Goal: Task Accomplishment & Management: Use online tool/utility

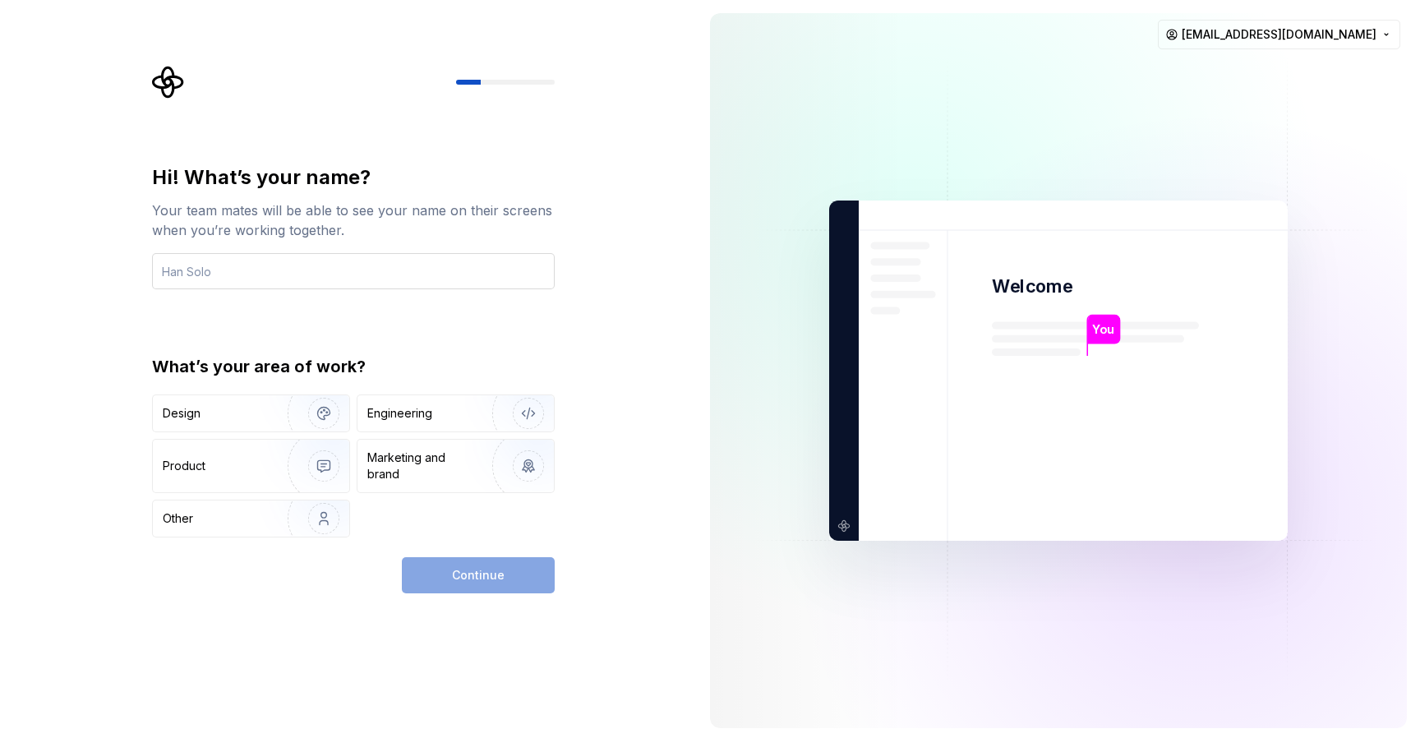
click at [223, 263] on input "text" at bounding box center [353, 271] width 403 height 36
type input "[PERSON_NAME]"
click at [221, 417] on div "Design" at bounding box center [215, 413] width 104 height 16
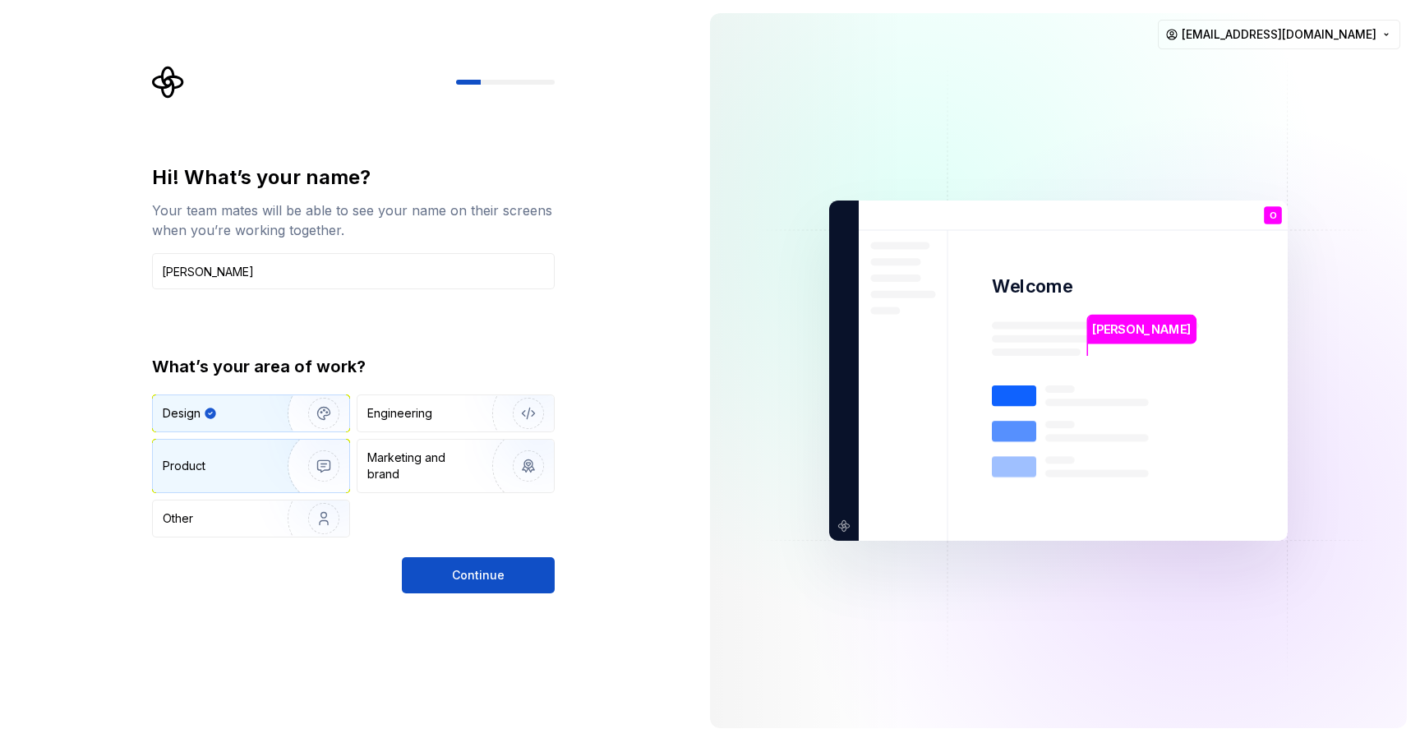
click at [213, 468] on div "Product" at bounding box center [217, 466] width 108 height 16
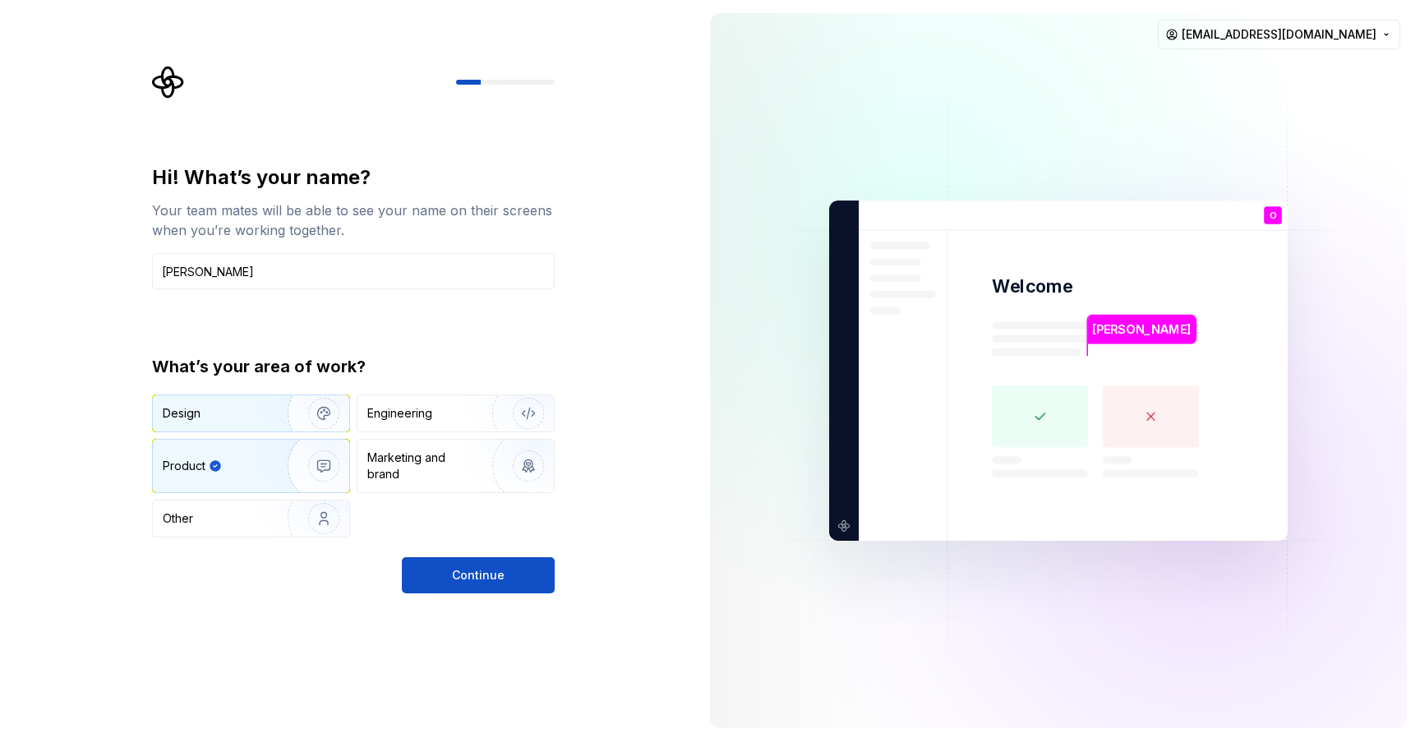
click at [218, 401] on div "Design" at bounding box center [251, 413] width 196 height 36
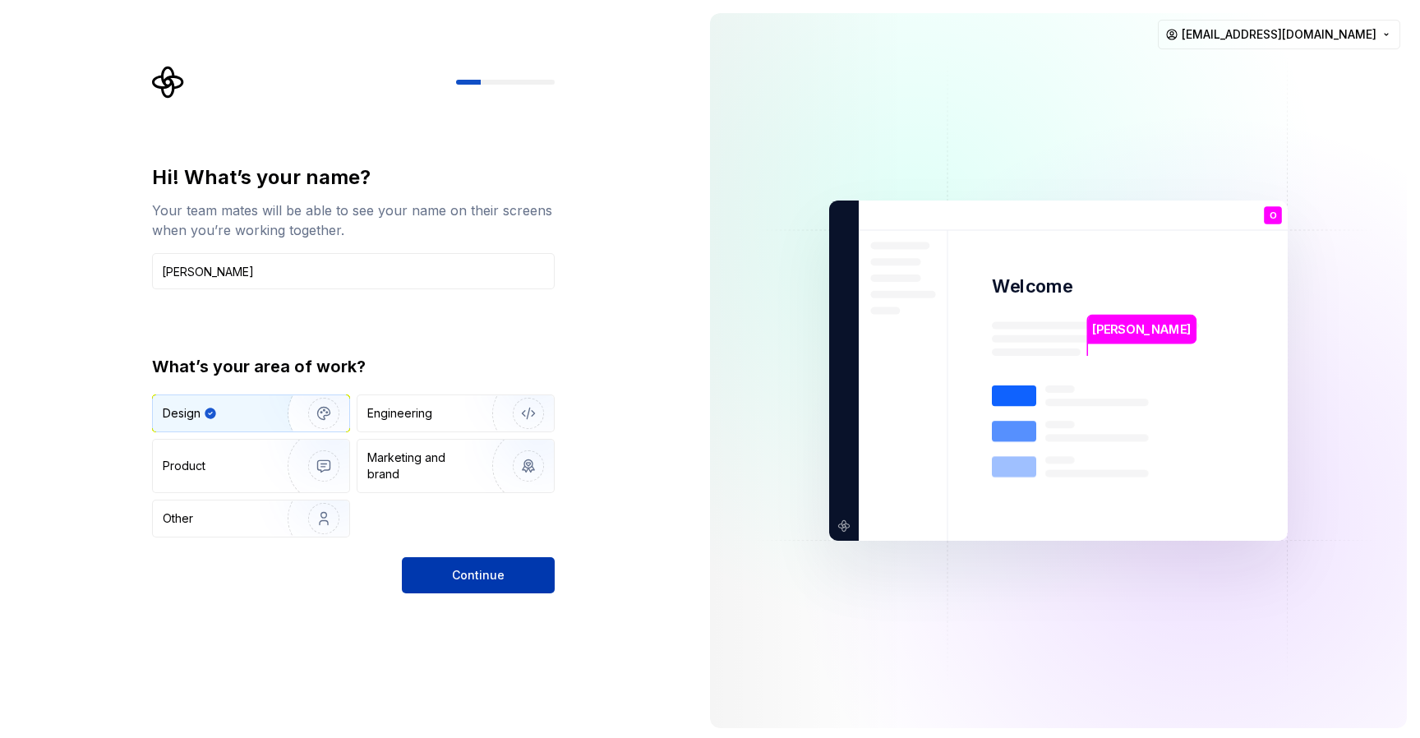
click at [494, 576] on span "Continue" at bounding box center [478, 575] width 53 height 16
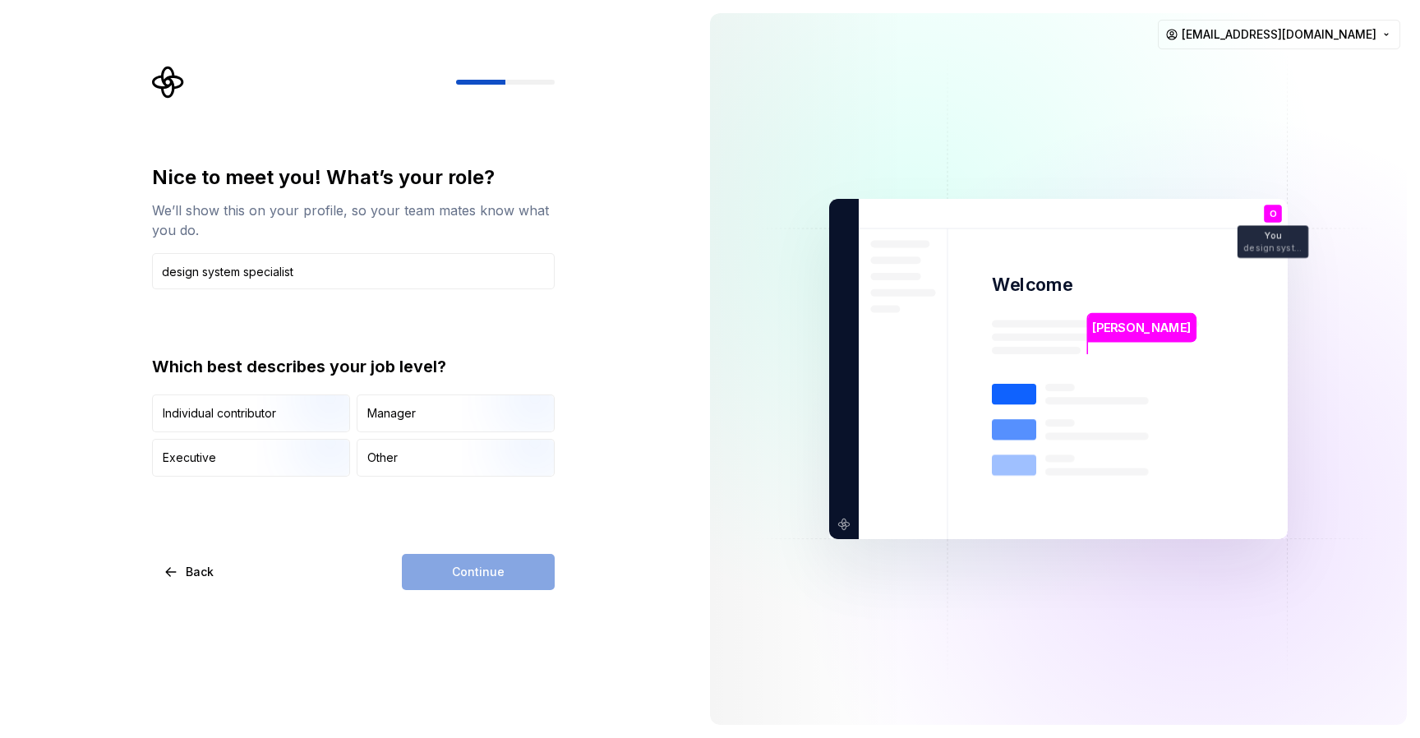
drag, startPoint x: 323, startPoint y: 277, endPoint x: 127, endPoint y: 260, distance: 196.2
click at [127, 260] on div "Nice to meet you! What’s your role? We’ll show this on your profile, so your te…" at bounding box center [348, 369] width 697 height 738
type input "Design System Consultant"
click at [306, 555] on div "Back Continue" at bounding box center [353, 572] width 403 height 36
click at [469, 574] on div "Continue" at bounding box center [478, 572] width 153 height 36
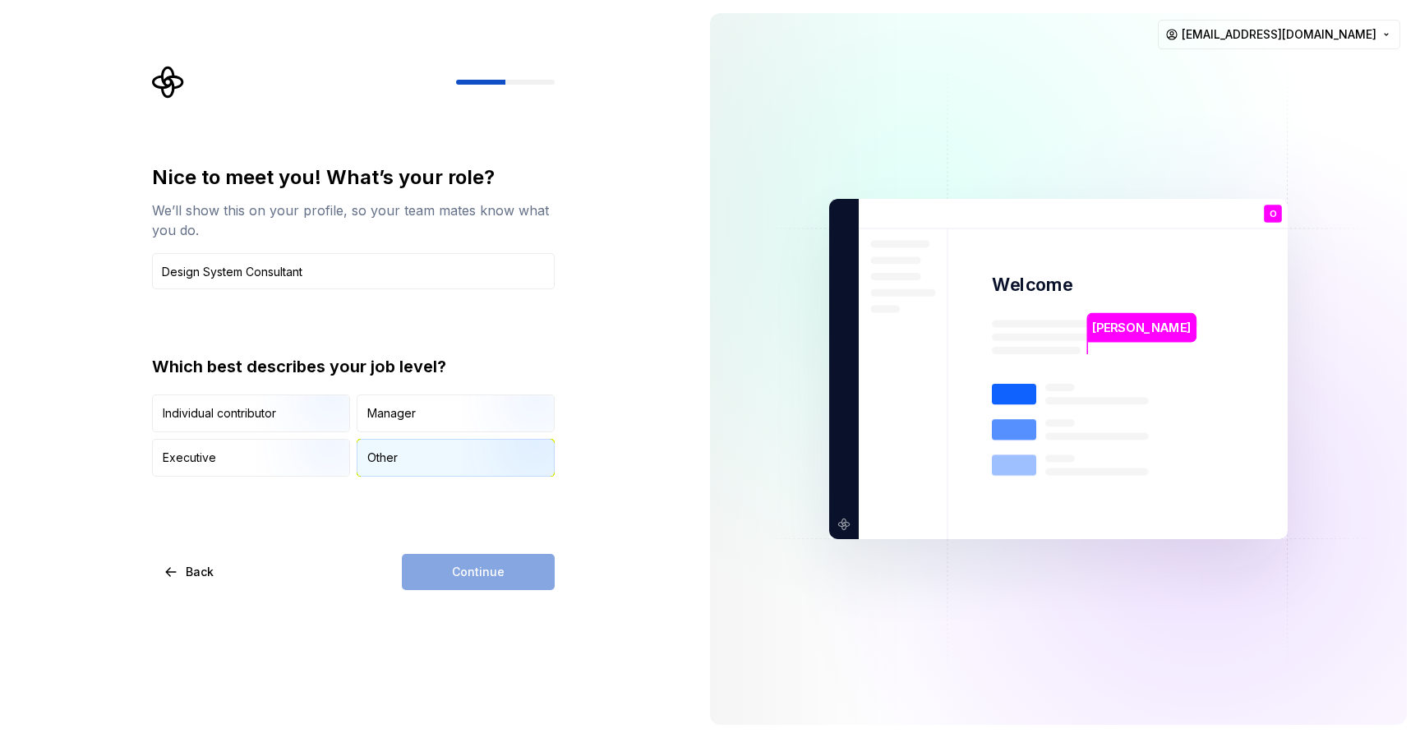
click at [422, 456] on div "Other" at bounding box center [455, 458] width 196 height 36
click at [511, 573] on button "Continue" at bounding box center [478, 572] width 153 height 36
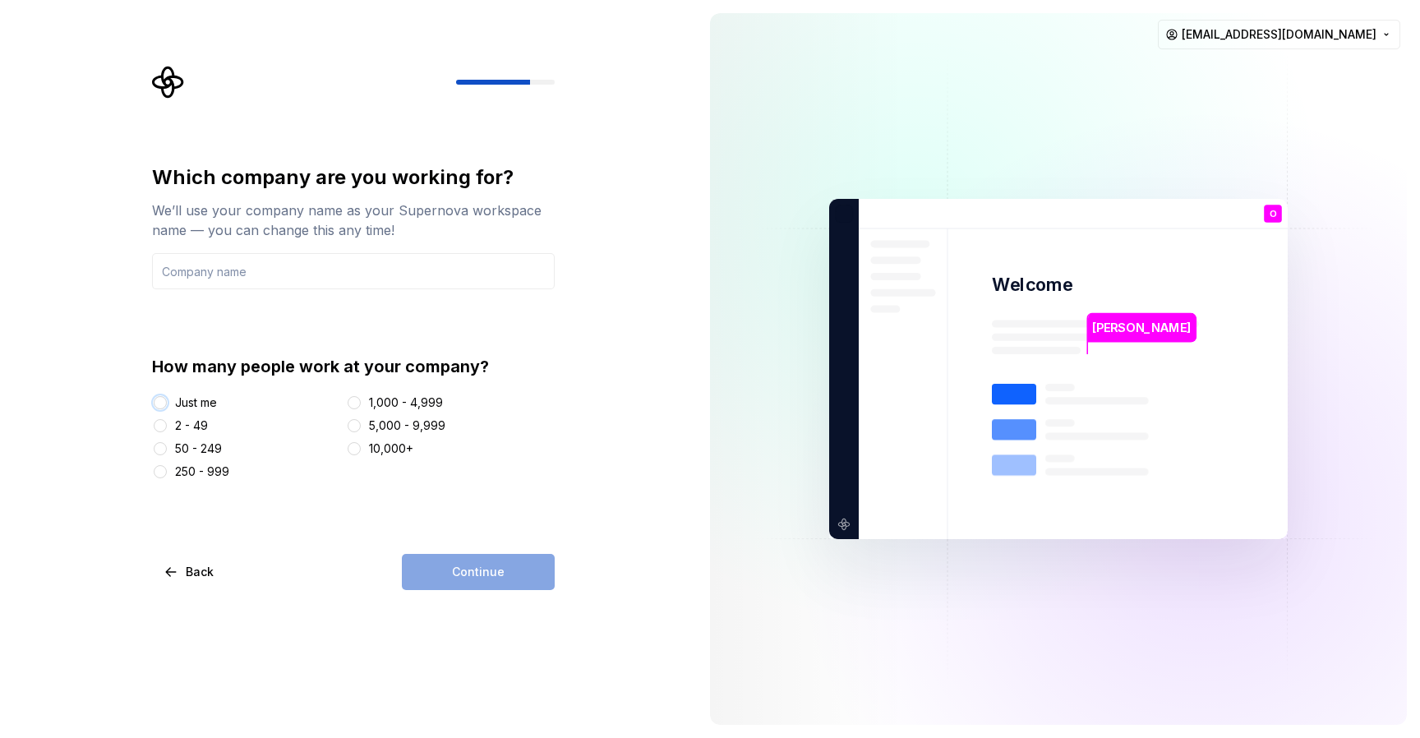
drag, startPoint x: 164, startPoint y: 404, endPoint x: 191, endPoint y: 417, distance: 29.8
click at [164, 405] on button "Just me" at bounding box center [160, 402] width 13 height 13
click at [454, 564] on div "Continue" at bounding box center [478, 572] width 153 height 36
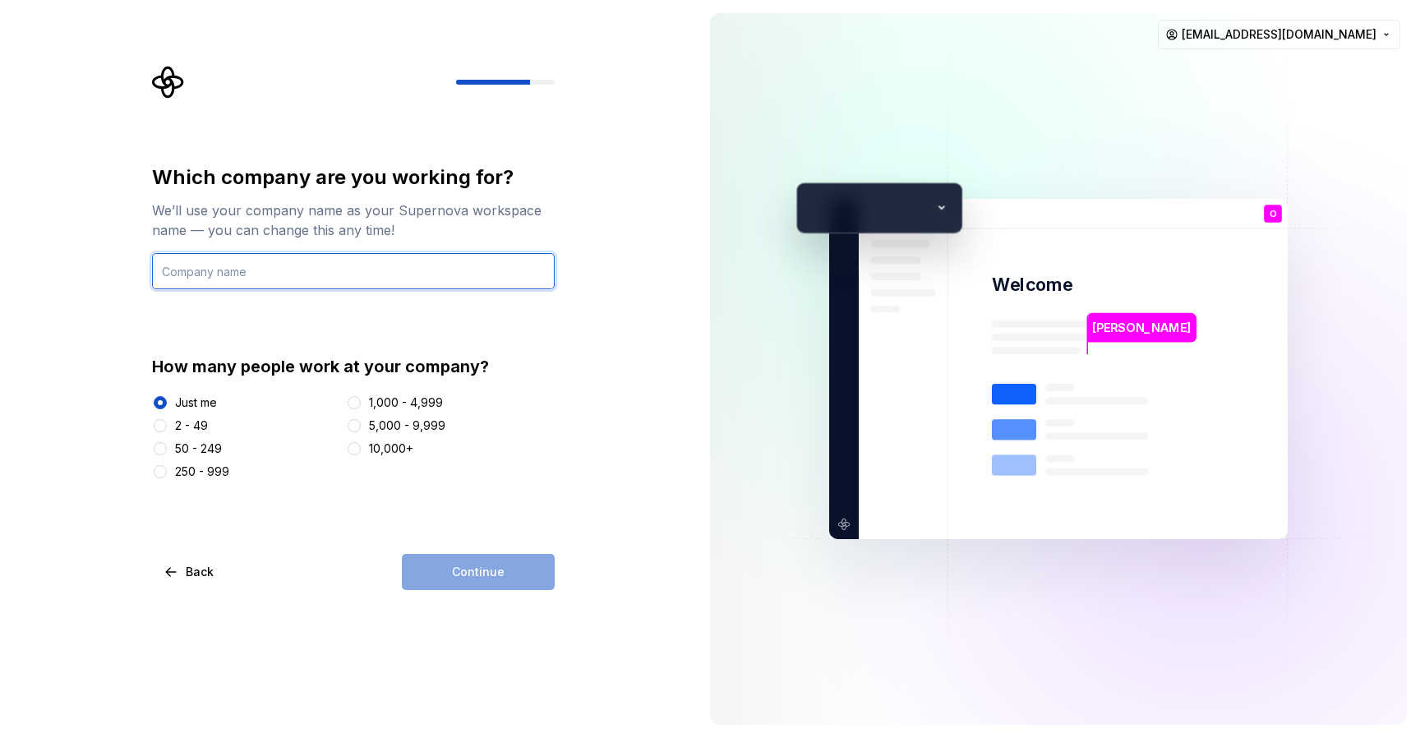
click at [204, 276] on input "text" at bounding box center [353, 271] width 403 height 36
type input "olmand"
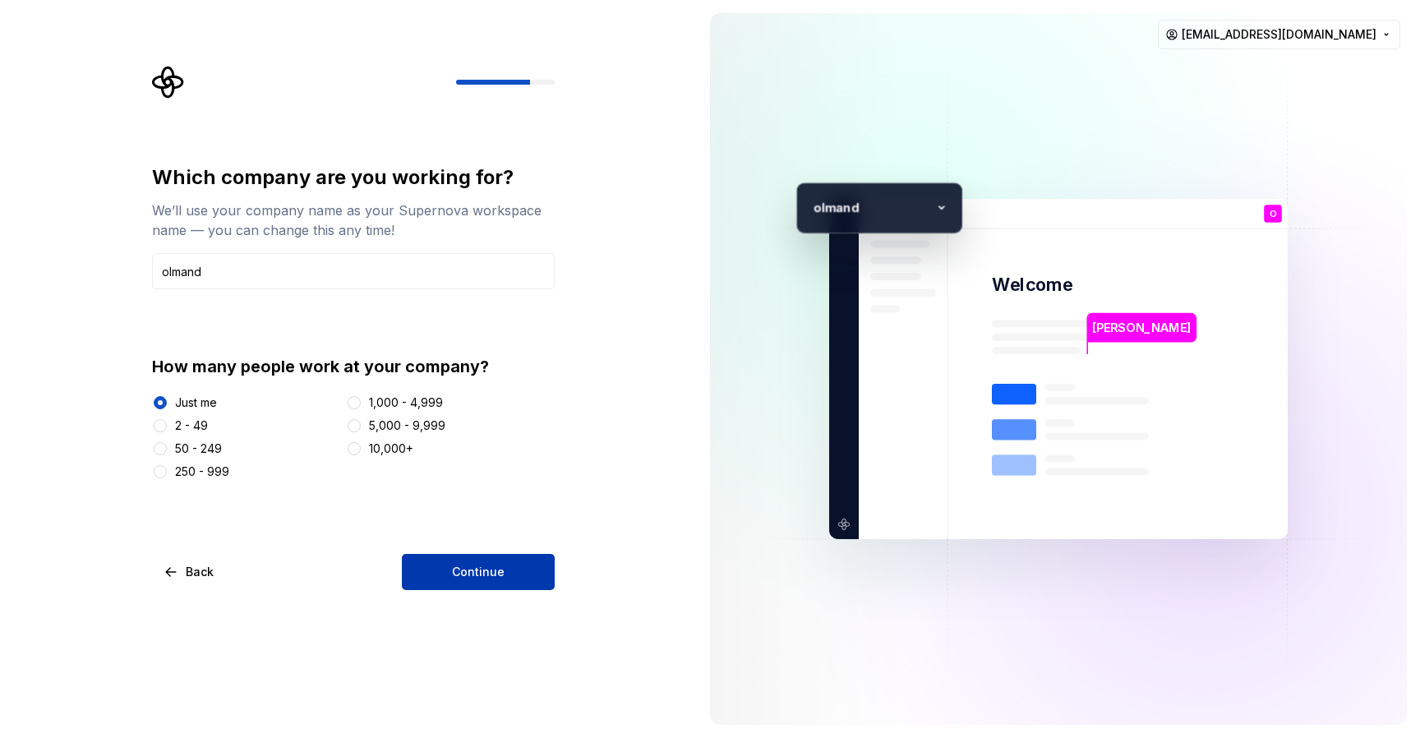
click at [505, 569] on button "Continue" at bounding box center [478, 572] width 153 height 36
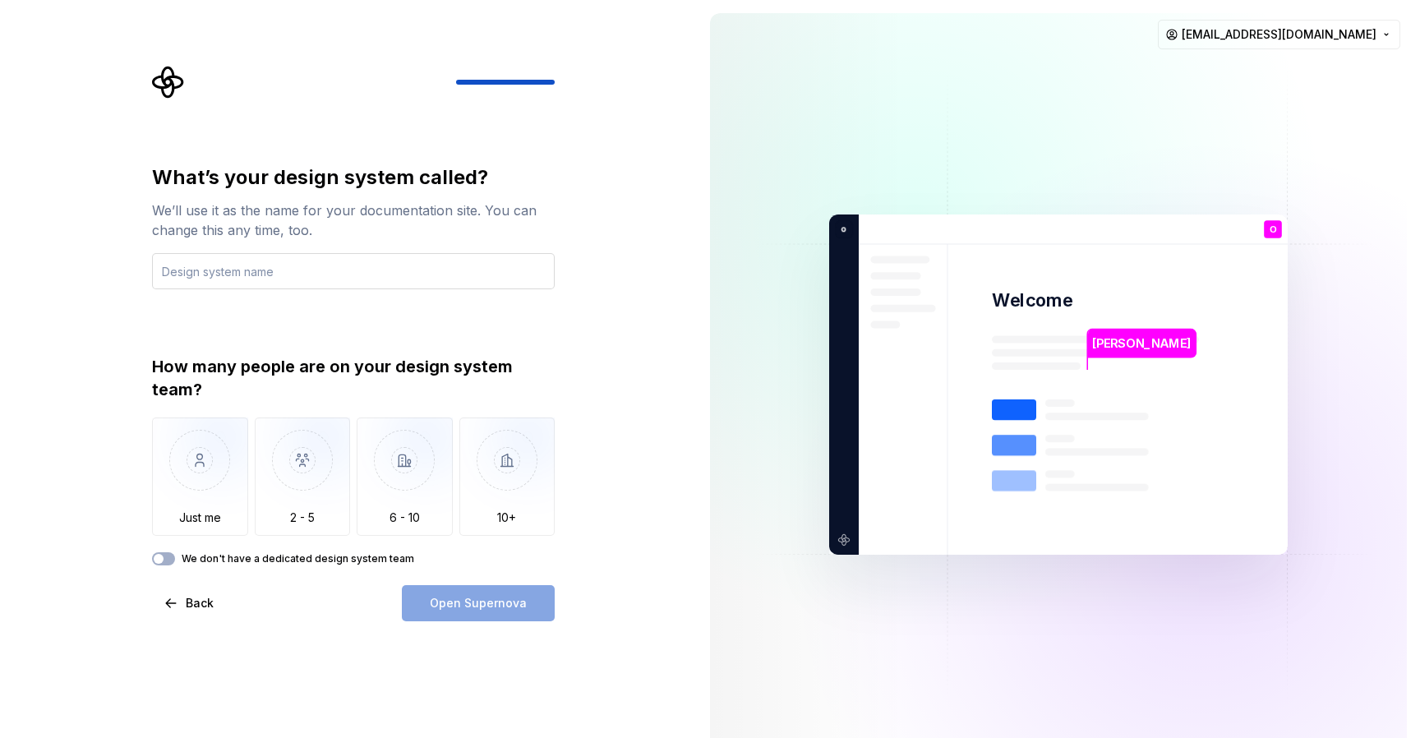
click at [196, 270] on input "text" at bounding box center [353, 271] width 403 height 36
type input "Bedrock"
click at [288, 449] on img "button" at bounding box center [303, 472] width 96 height 110
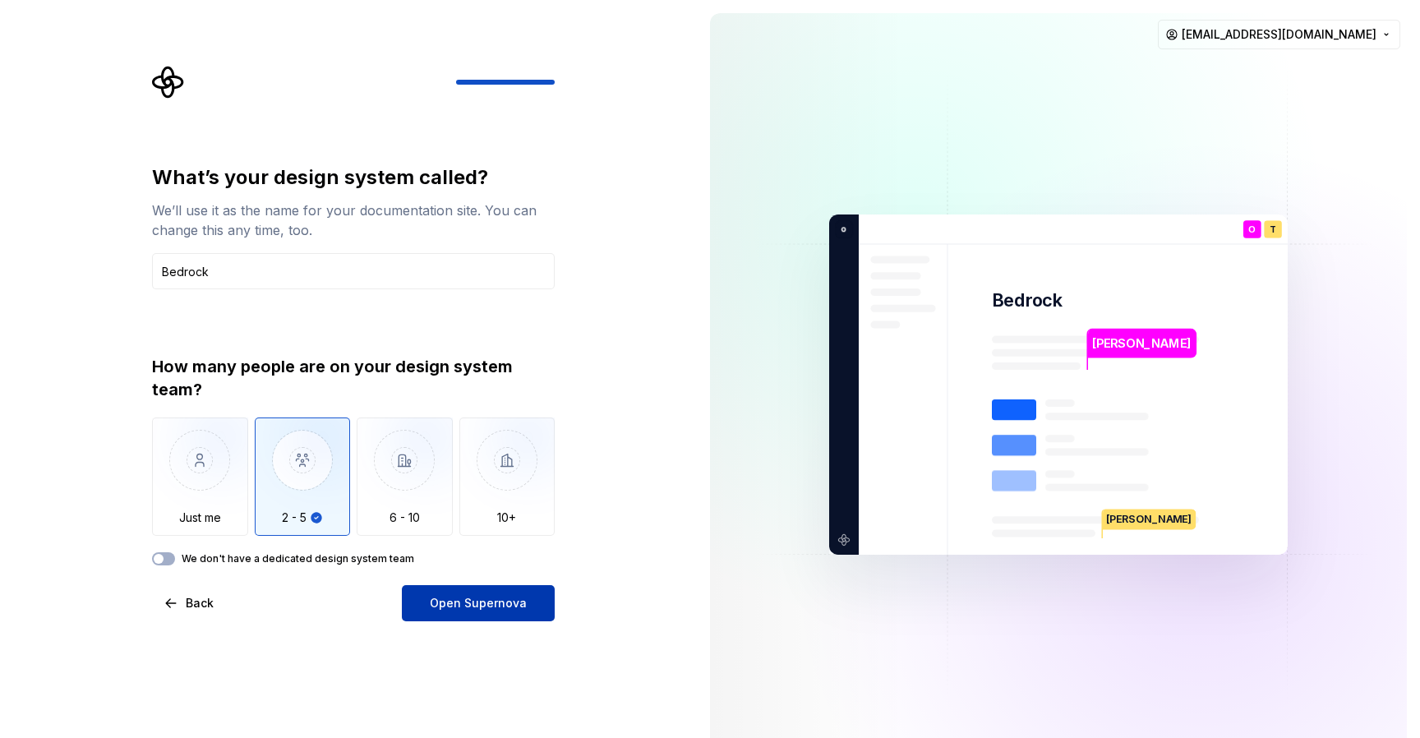
click at [498, 607] on span "Open Supernova" at bounding box center [478, 603] width 97 height 16
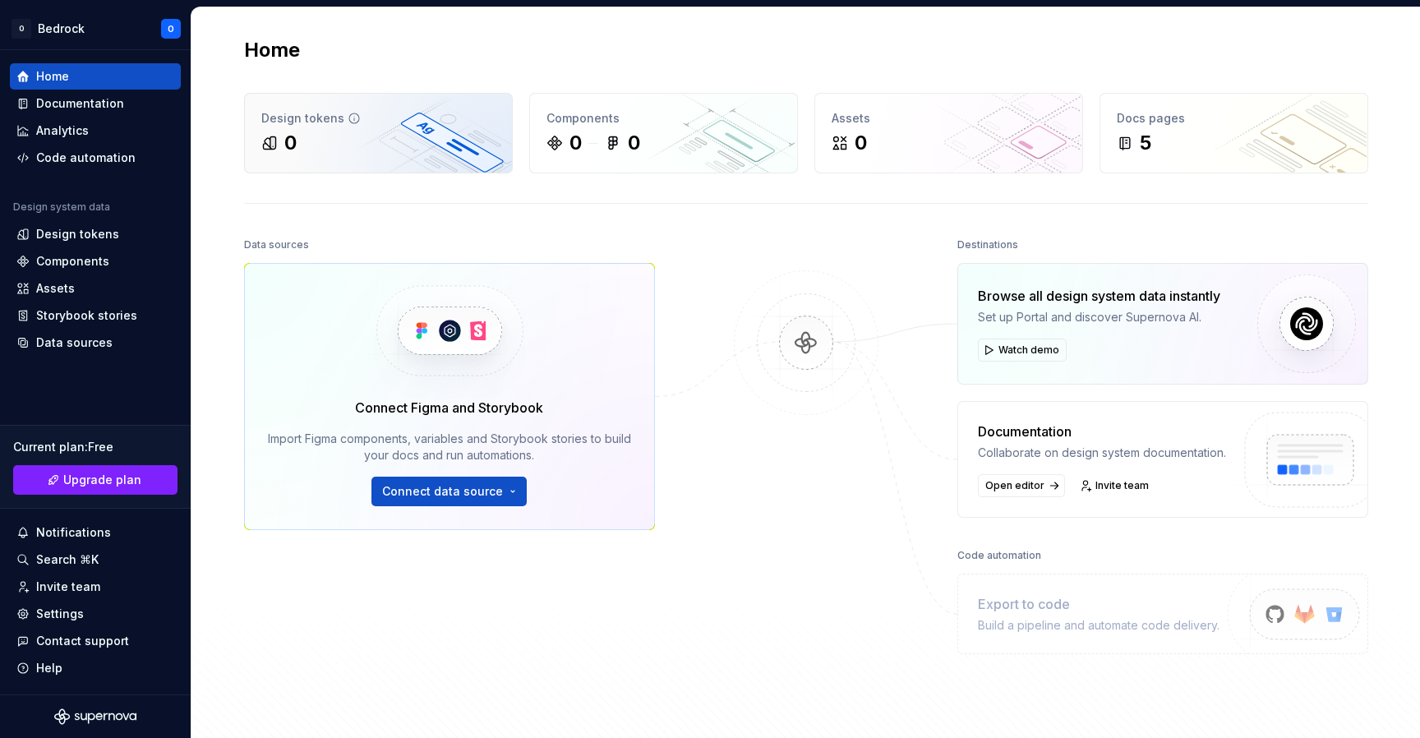
click at [383, 128] on div "Design tokens 0" at bounding box center [378, 133] width 267 height 79
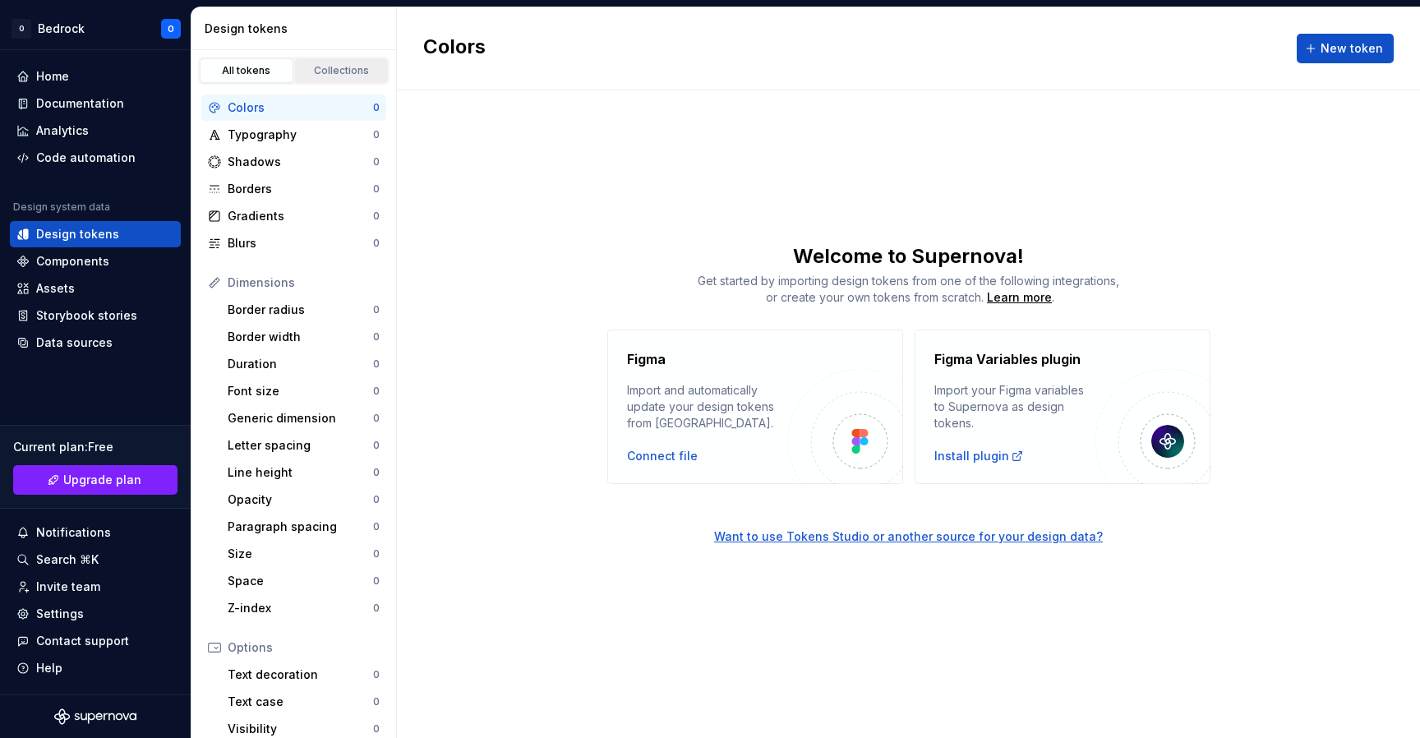
click at [322, 67] on div "Collections" at bounding box center [342, 70] width 82 height 13
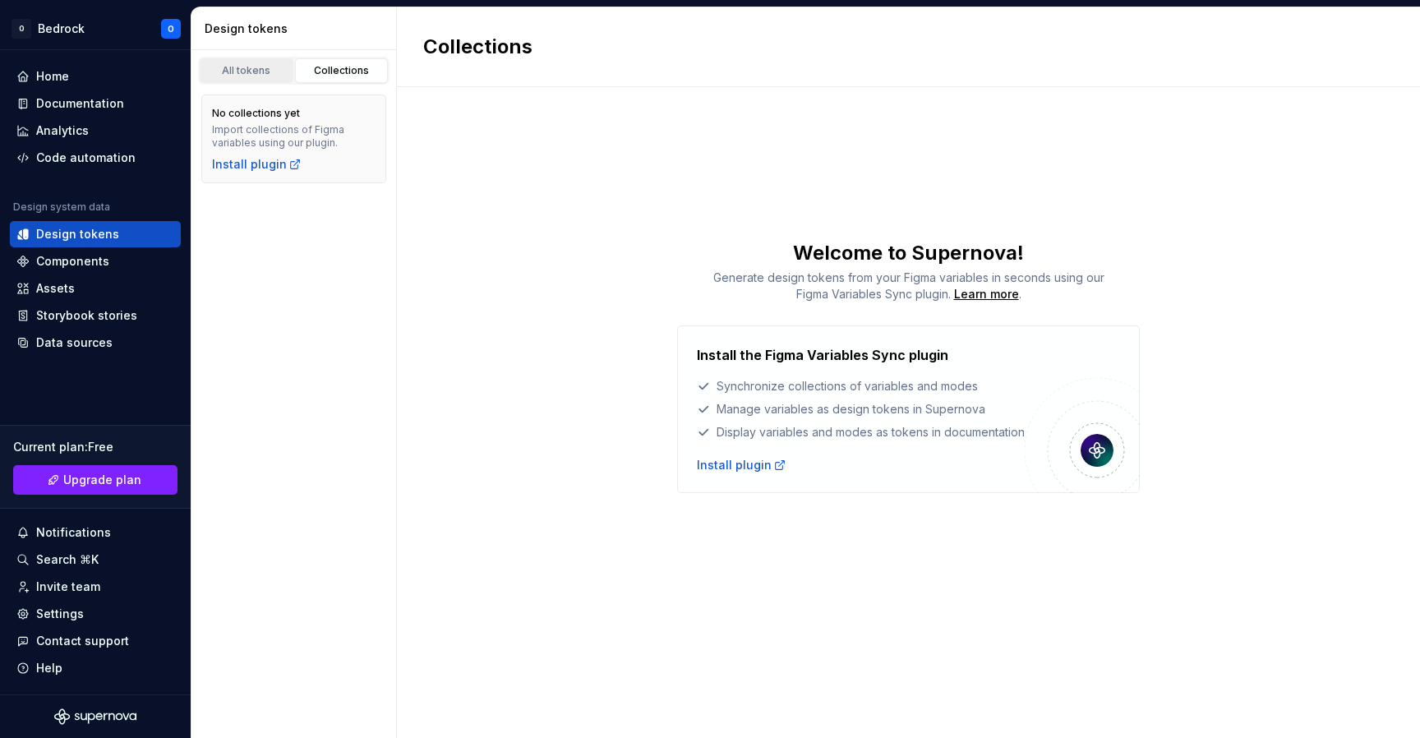
click at [242, 71] on div "All tokens" at bounding box center [246, 70] width 82 height 13
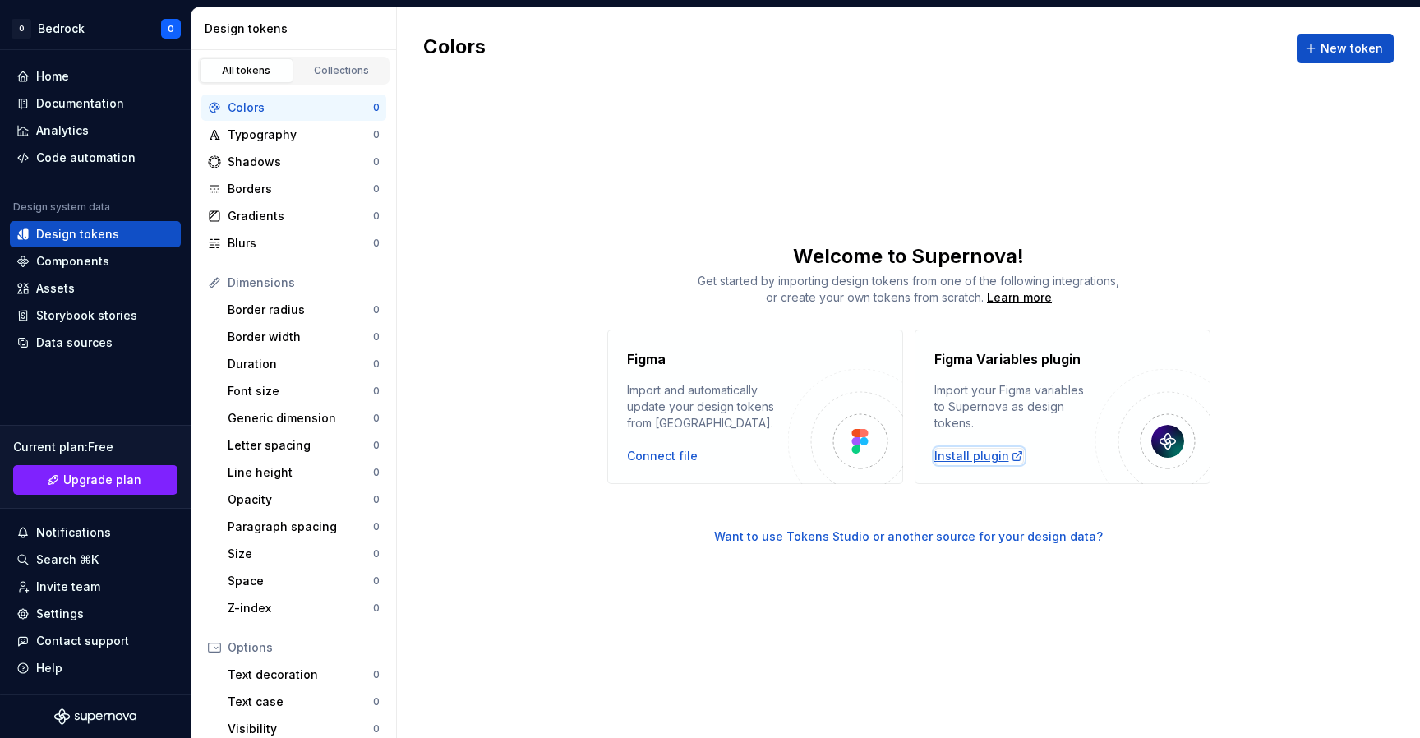
click at [965, 451] on div "Install plugin" at bounding box center [979, 456] width 90 height 16
